Goal: Task Accomplishment & Management: Manage account settings

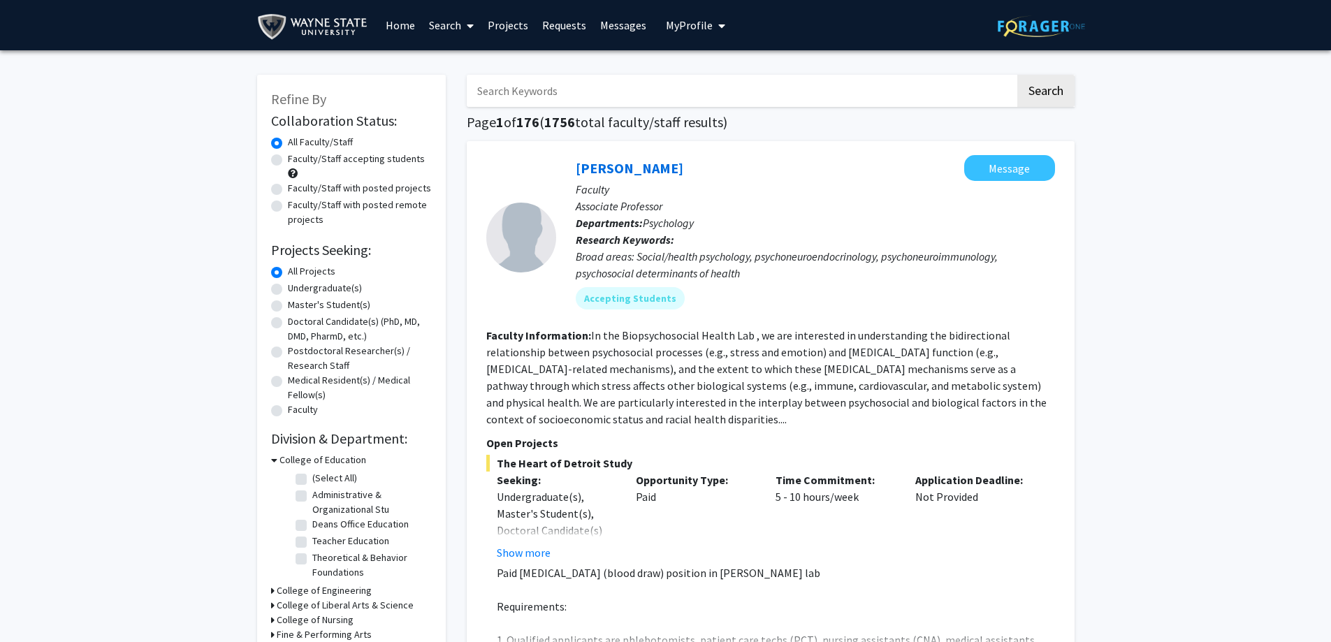
click at [674, 22] on span "My Profile" at bounding box center [689, 25] width 47 height 14
click at [704, 68] on div "[PERSON_NAME] View Profile" at bounding box center [736, 72] width 120 height 31
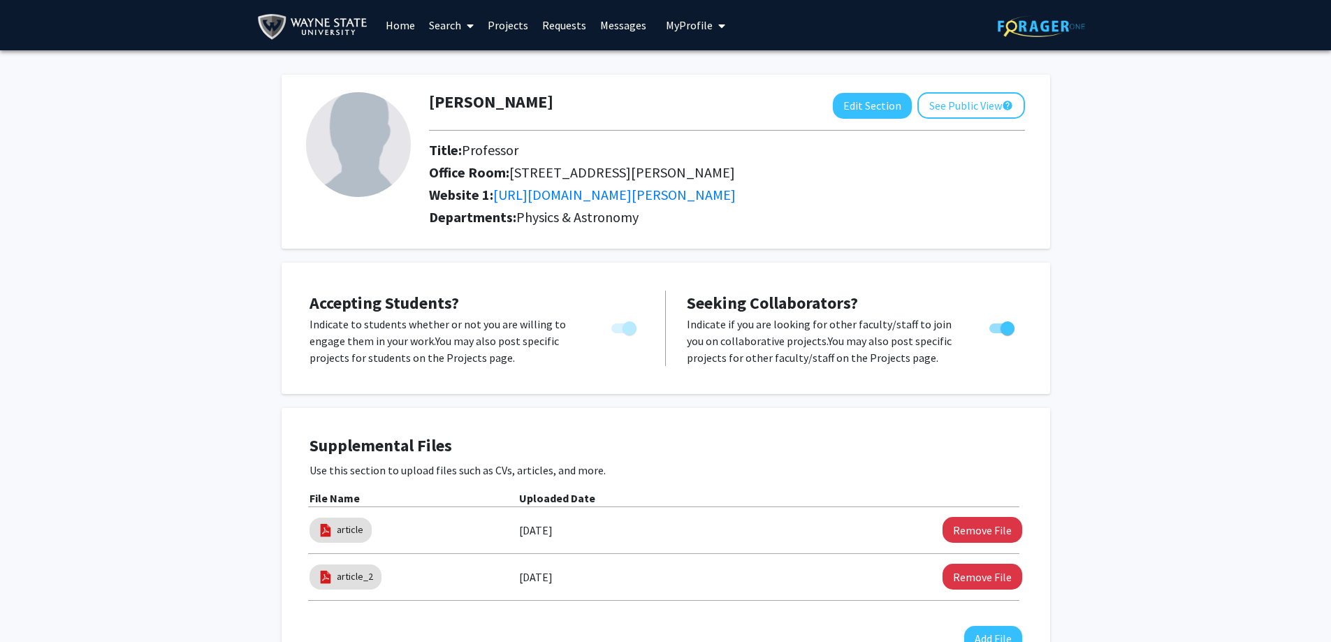
click at [526, 21] on link "Projects" at bounding box center [508, 25] width 55 height 49
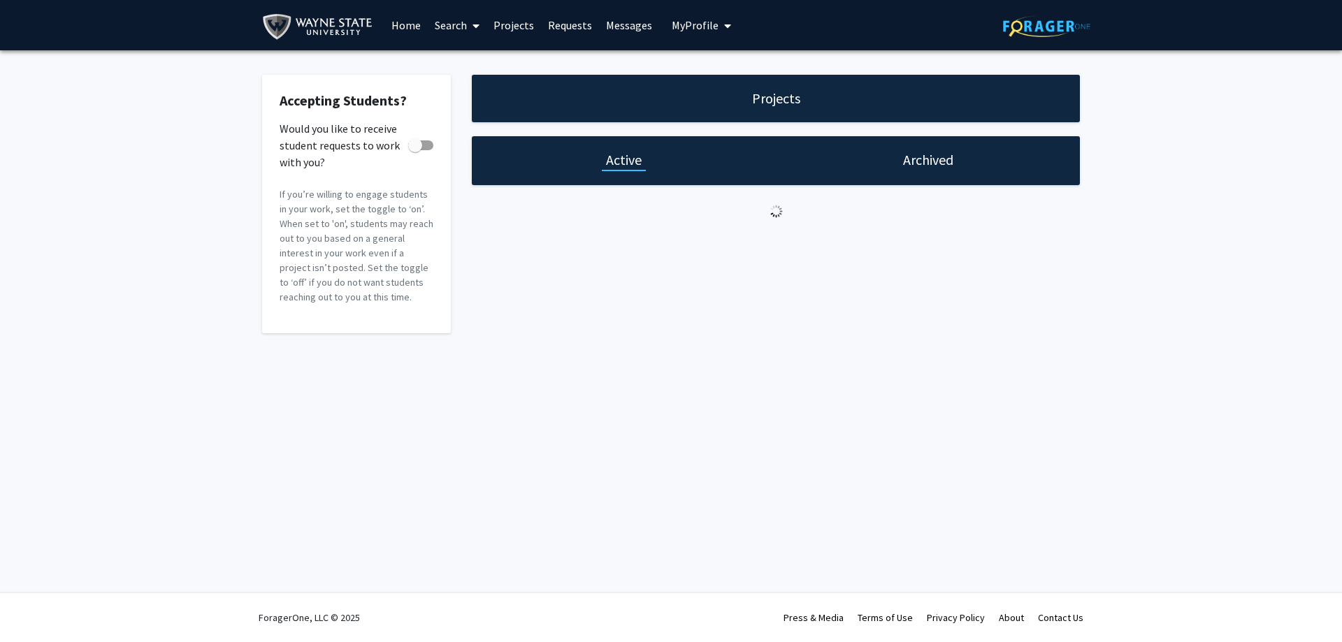
checkbox input "true"
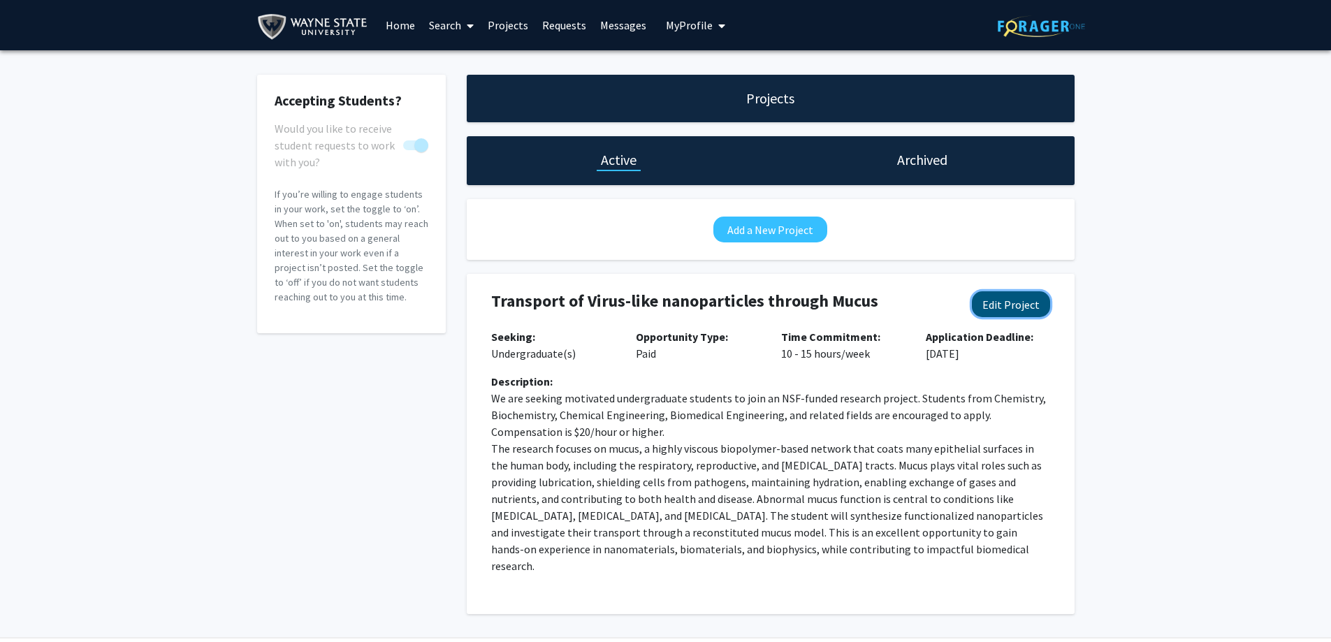
click at [1013, 303] on button "Edit Project" at bounding box center [1011, 304] width 78 height 26
select select "10 - 15"
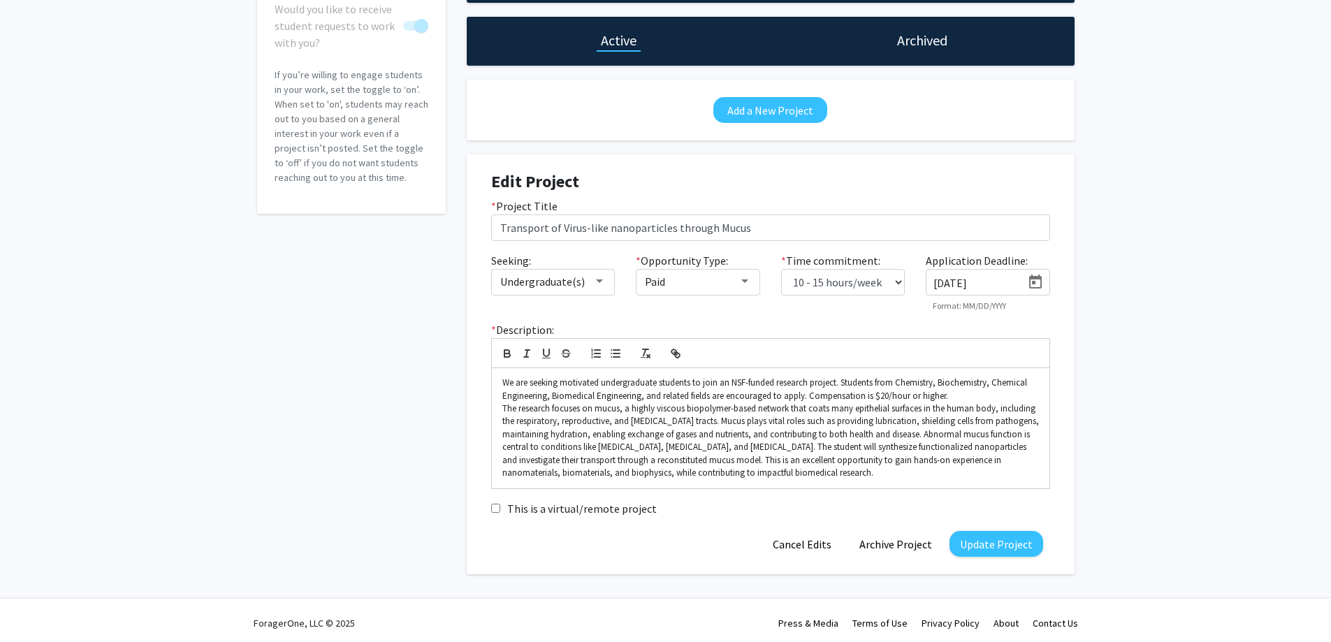
scroll to position [125, 0]
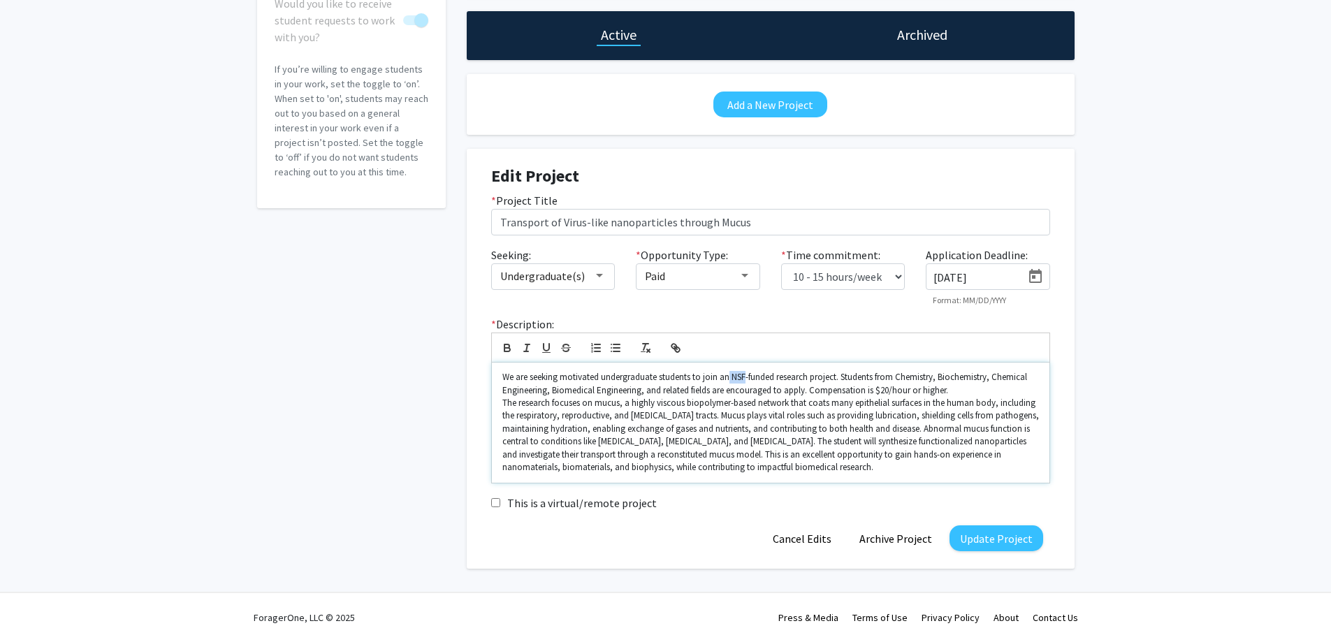
drag, startPoint x: 730, startPoint y: 375, endPoint x: 744, endPoint y: 370, distance: 14.8
click at [744, 370] on div "We are seeking motivated undergraduate students to join an NSF-funded research …" at bounding box center [771, 423] width 558 height 120
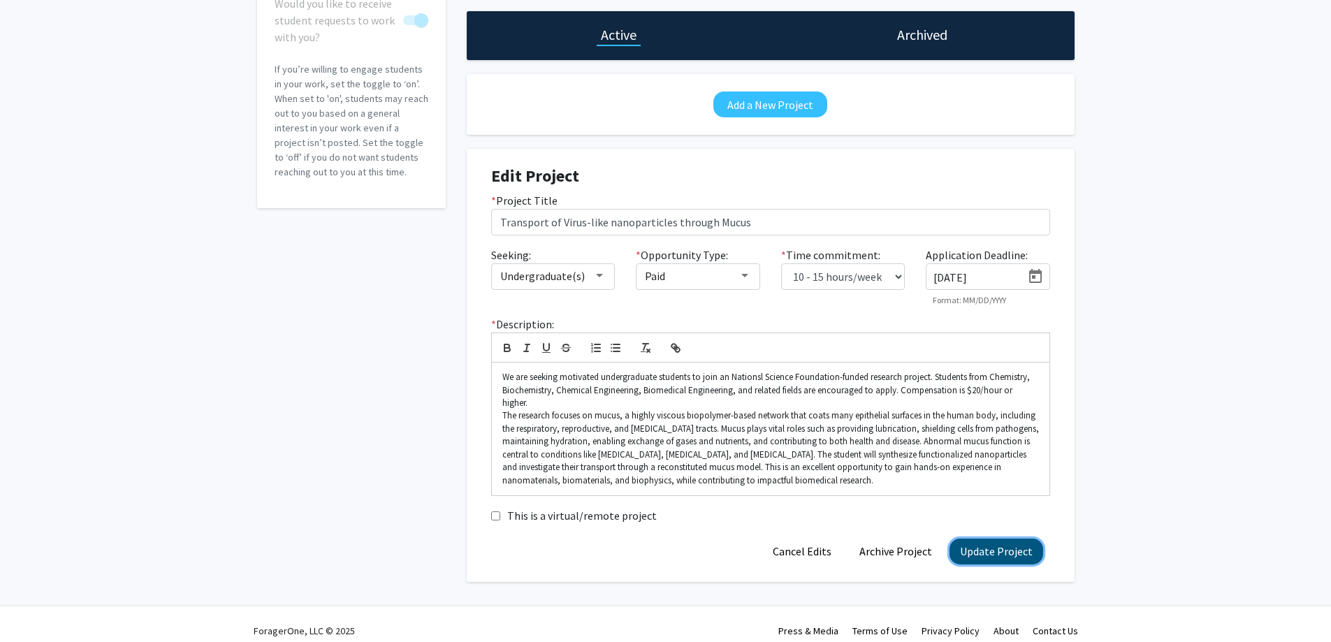
click at [998, 540] on button "Update Project" at bounding box center [997, 552] width 94 height 26
